Goal: Task Accomplishment & Management: Manage account settings

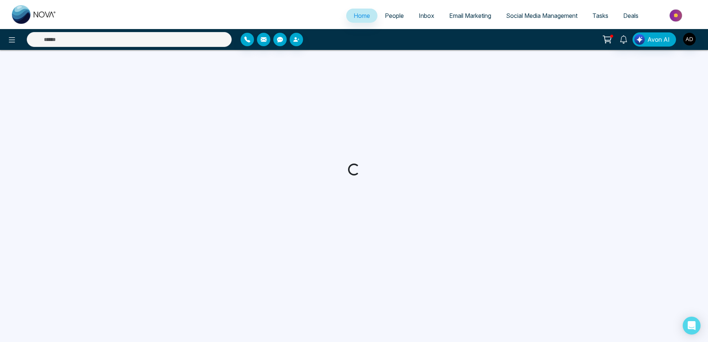
select select "*"
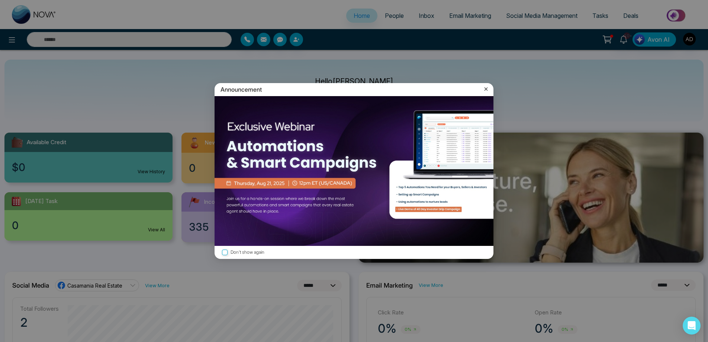
click at [488, 90] on icon at bounding box center [486, 88] width 7 height 7
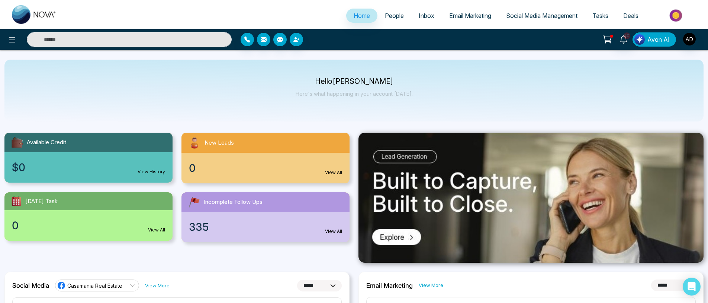
drag, startPoint x: 675, startPoint y: 41, endPoint x: 697, endPoint y: 45, distance: 22.3
click at [675, 41] on button "Avon AI" at bounding box center [655, 39] width 44 height 14
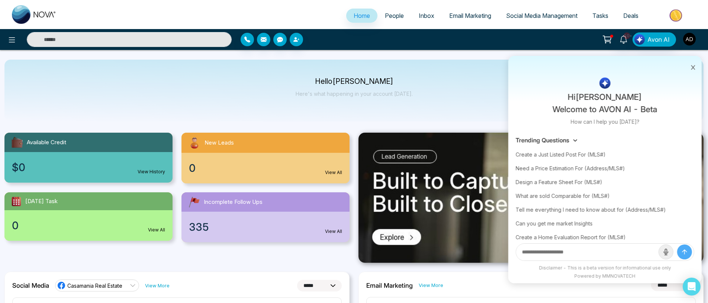
click at [688, 38] on img "button" at bounding box center [690, 39] width 13 height 13
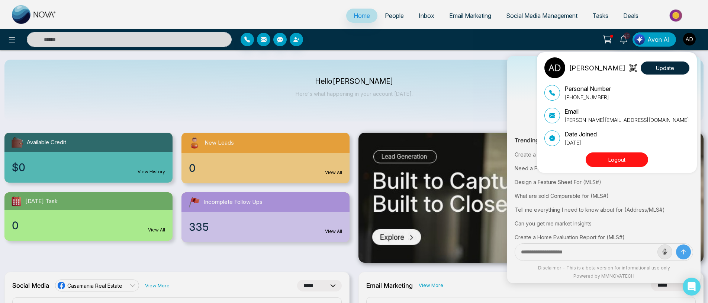
click at [606, 156] on button "Logout" at bounding box center [617, 159] width 63 height 15
